Goal: Information Seeking & Learning: Learn about a topic

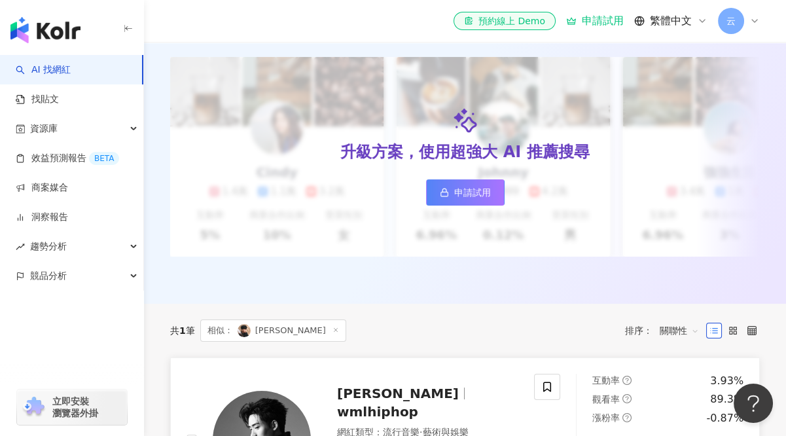
scroll to position [393, 0]
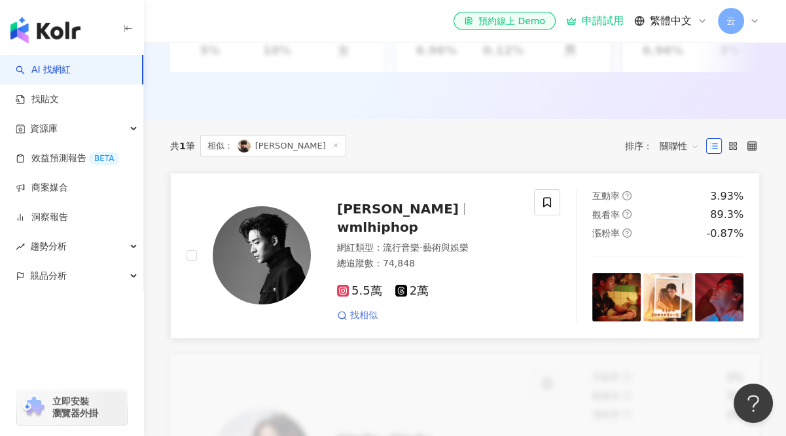
click at [359, 311] on span "找相似" at bounding box center [364, 315] width 28 height 13
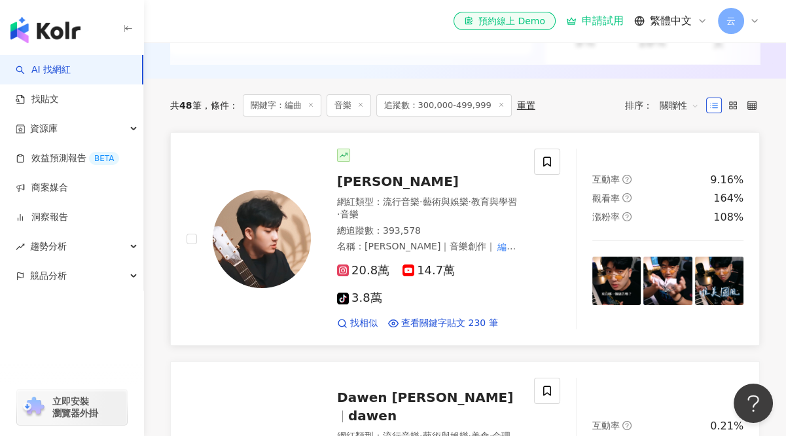
click at [352, 189] on span "綾小路Louis" at bounding box center [398, 182] width 122 height 16
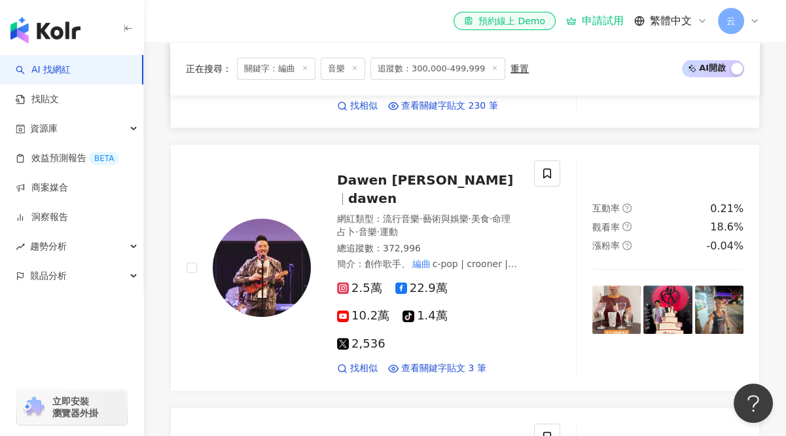
scroll to position [655, 0]
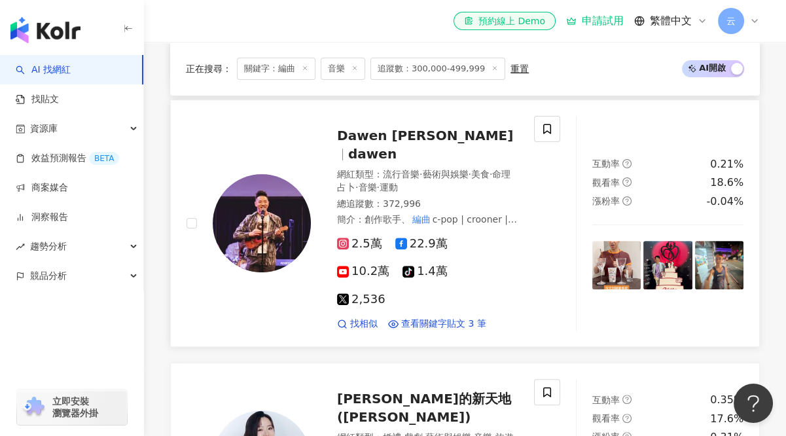
click at [379, 128] on span "Dawen [PERSON_NAME]" at bounding box center [425, 136] width 176 height 16
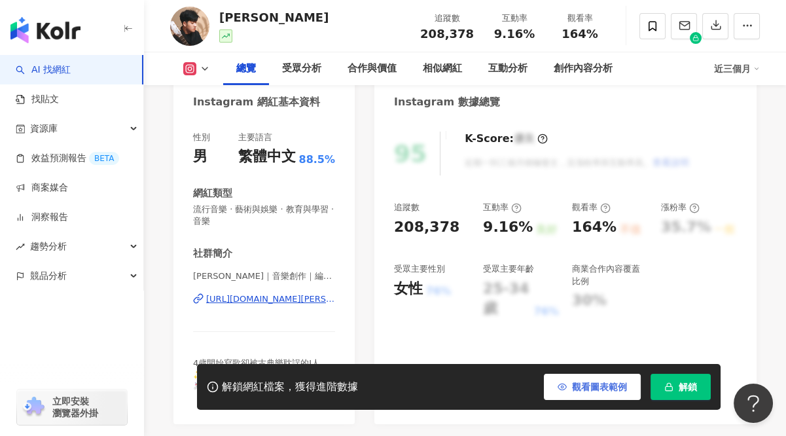
click at [574, 382] on span "觀看圖表範例" at bounding box center [599, 387] width 55 height 10
click at [575, 388] on span "觀看圖表範例" at bounding box center [599, 387] width 55 height 10
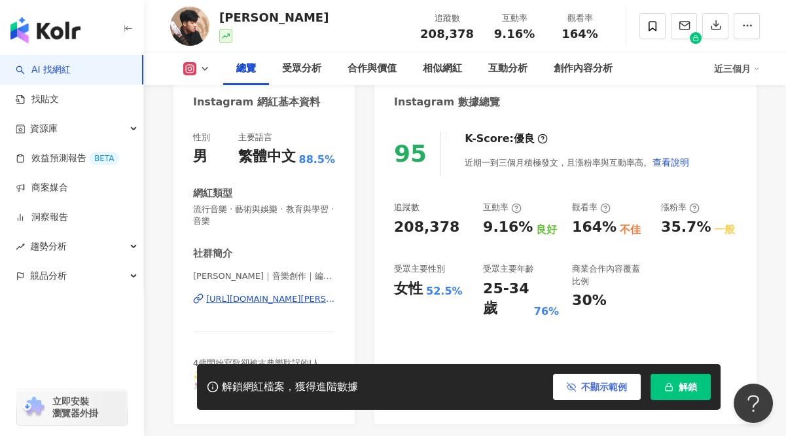
click at [575, 388] on icon "button" at bounding box center [571, 386] width 9 height 9
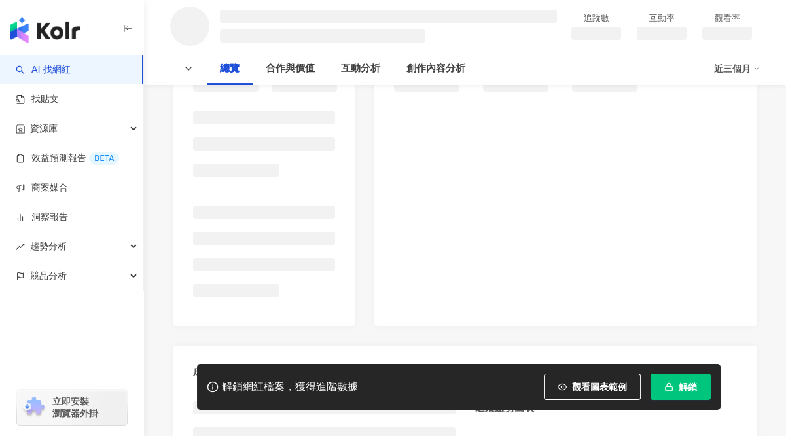
scroll to position [131, 0]
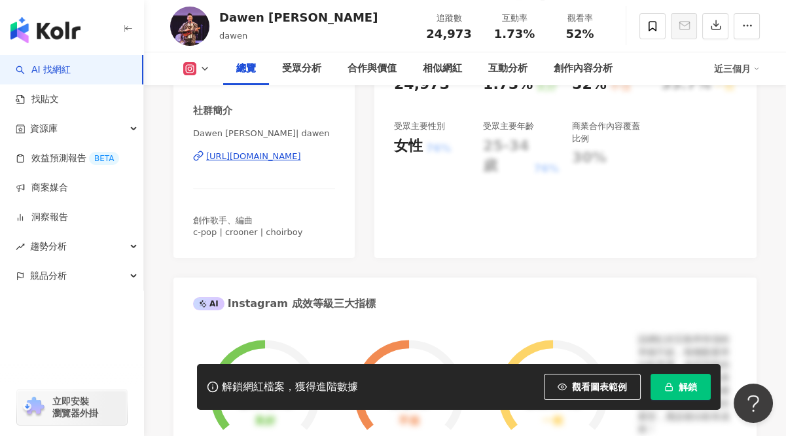
scroll to position [131, 0]
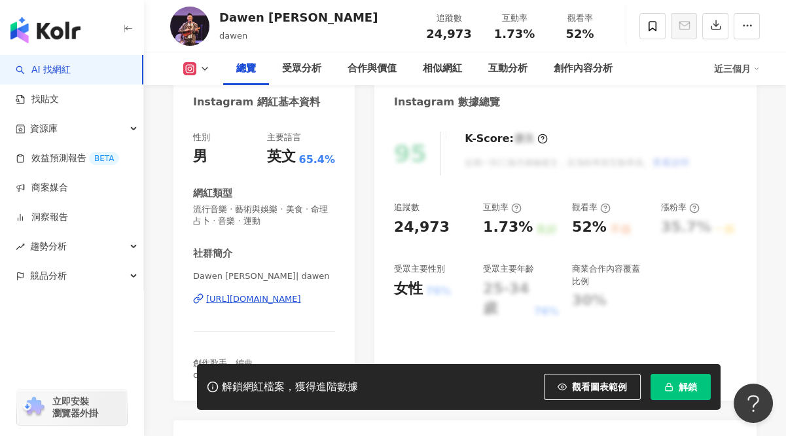
click at [201, 67] on icon at bounding box center [205, 69] width 10 height 10
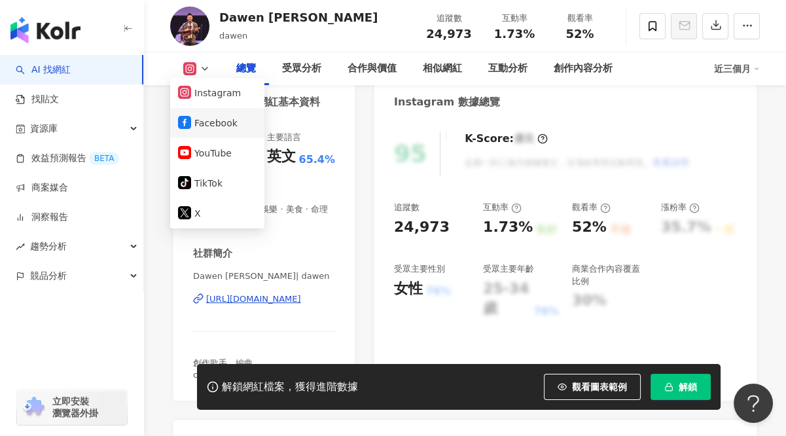
click at [209, 128] on button "Facebook" at bounding box center [217, 123] width 79 height 18
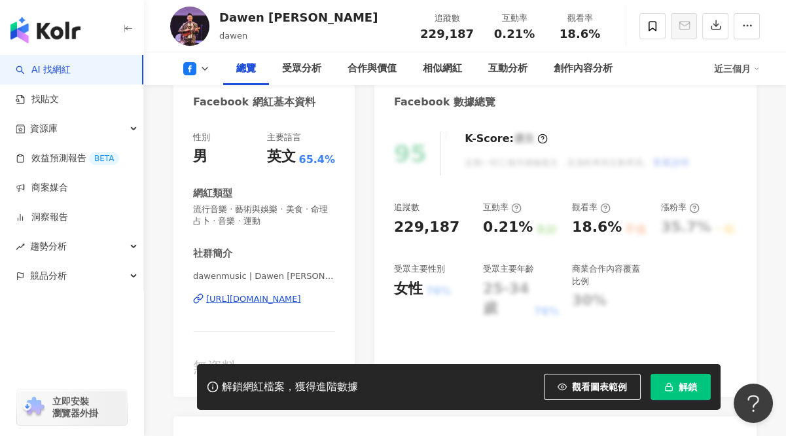
click at [256, 298] on div "[URL][DOMAIN_NAME]" at bounding box center [253, 299] width 95 height 12
